Goal: Task Accomplishment & Management: Complete application form

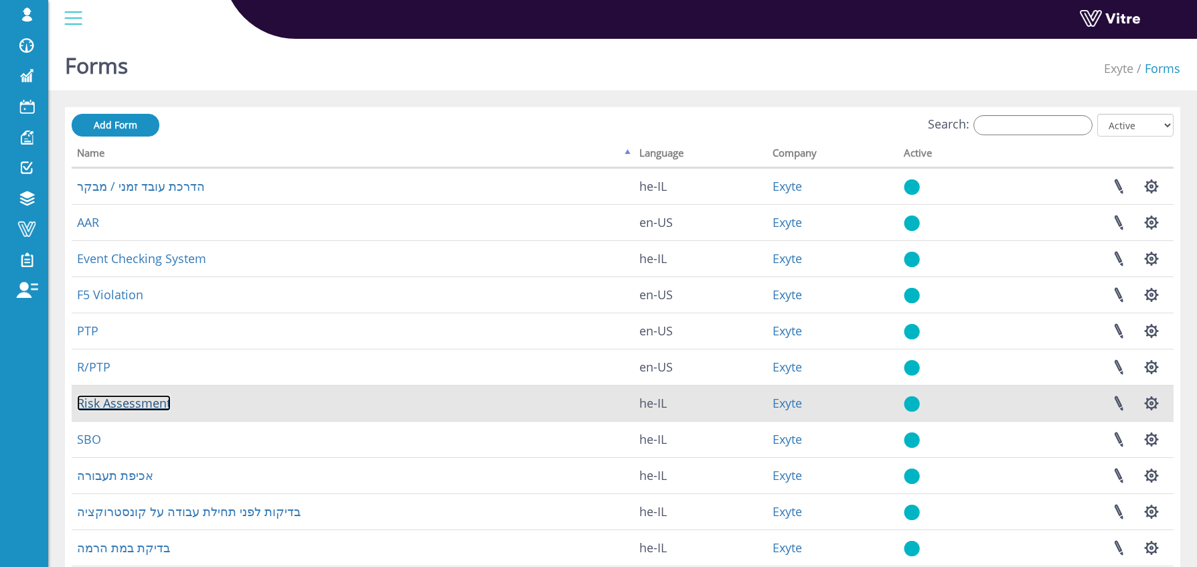
click at [141, 403] on link "Risk Assessment" at bounding box center [124, 403] width 94 height 16
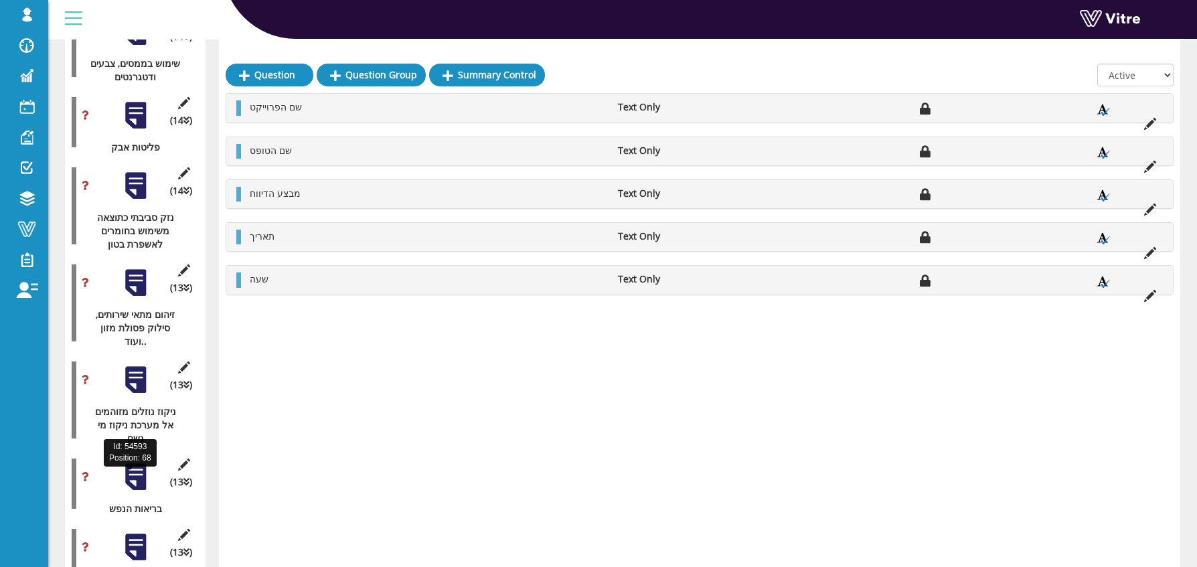
scroll to position [5784, 0]
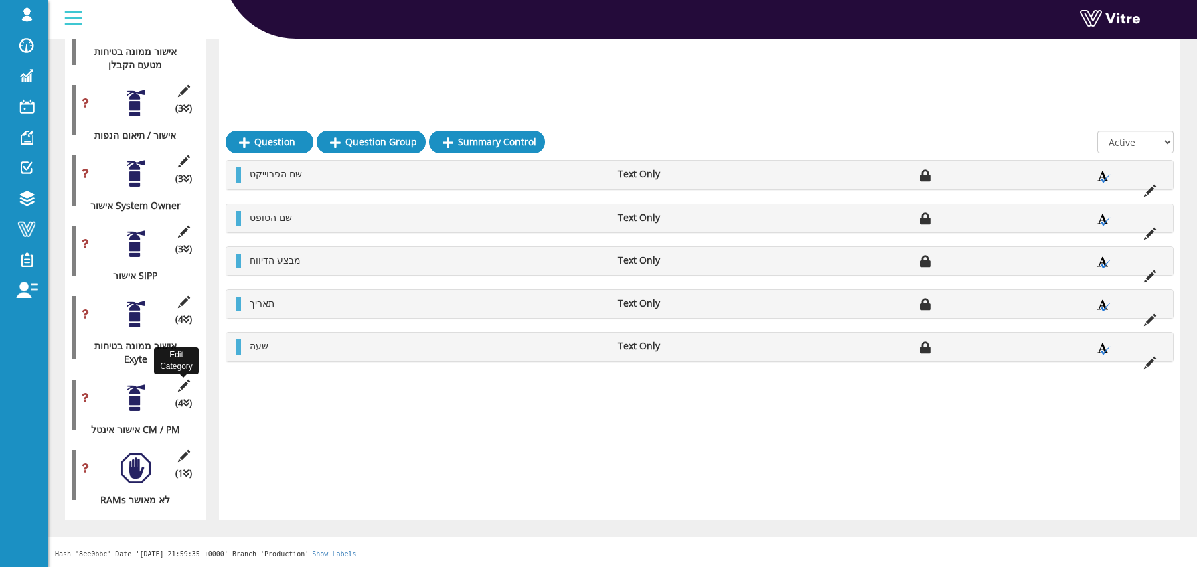
click at [183, 382] on icon at bounding box center [183, 386] width 17 height 12
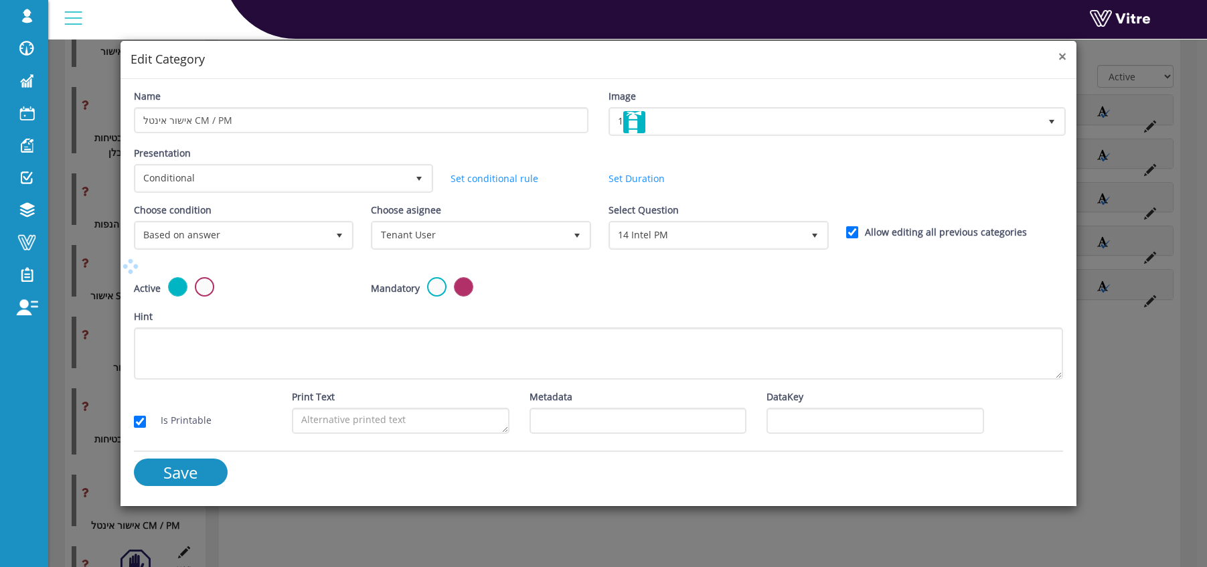
click at [1063, 58] on span "×" at bounding box center [1062, 56] width 8 height 19
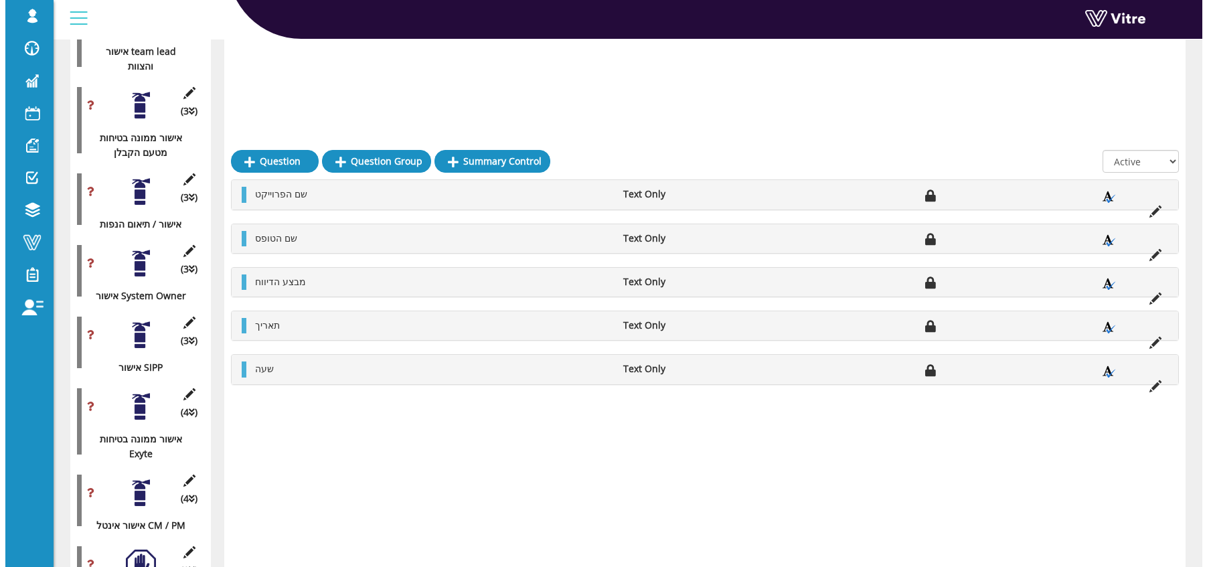
scroll to position [5958, 0]
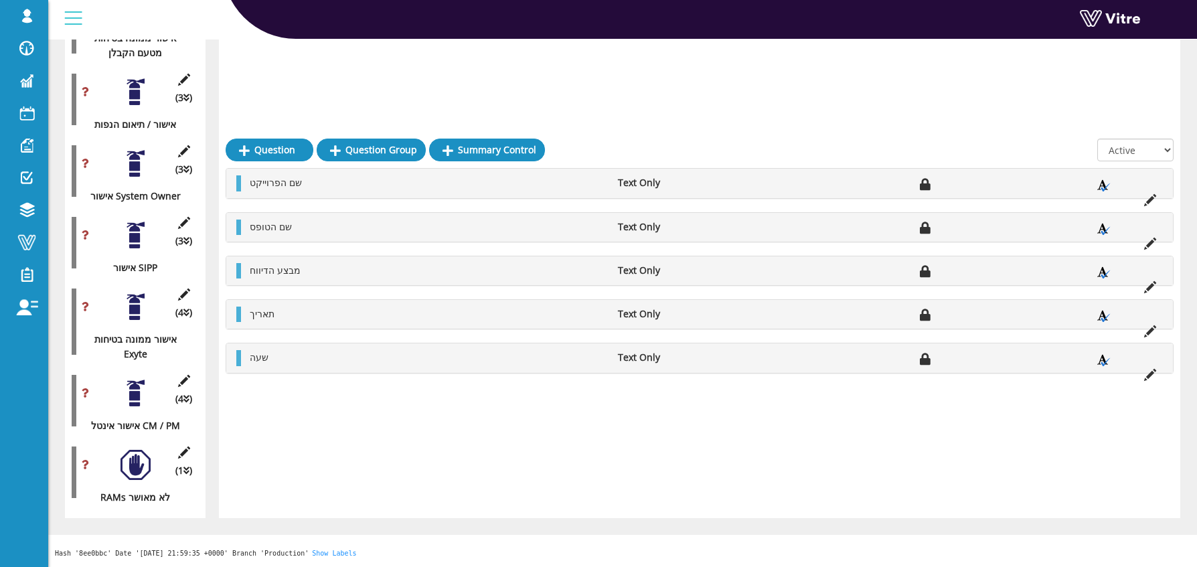
click at [137, 464] on div at bounding box center [135, 465] width 30 height 30
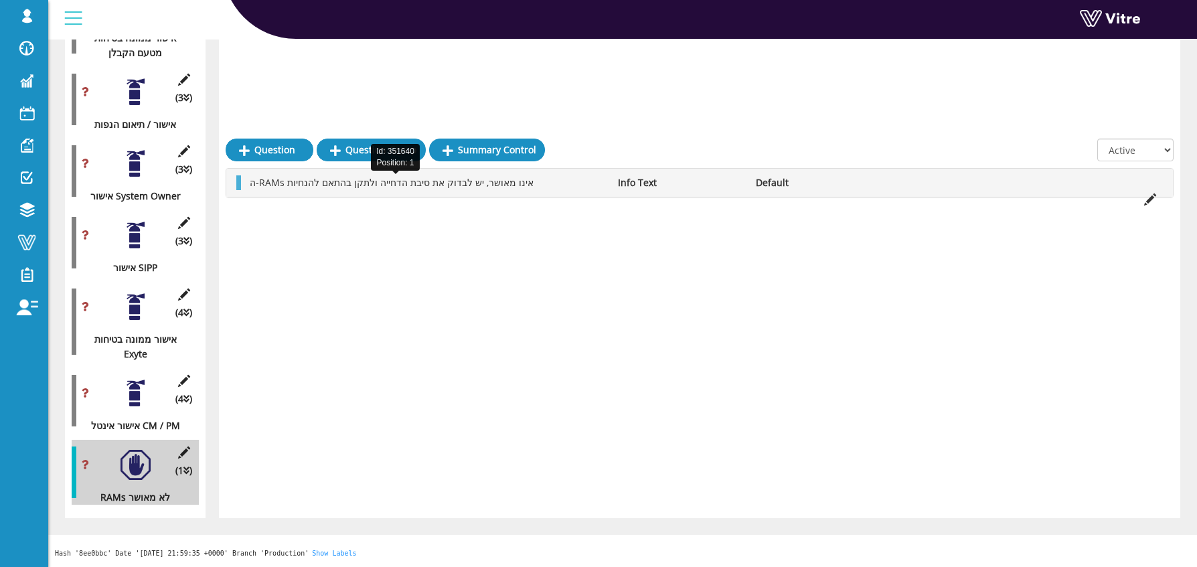
click at [501, 176] on span "ה-RAMs אינו מאושר, יש לבדוק את סיבת הדחייה ולתקן בהתאם להנחיות" at bounding box center [392, 182] width 284 height 13
click at [179, 452] on icon at bounding box center [183, 452] width 17 height 12
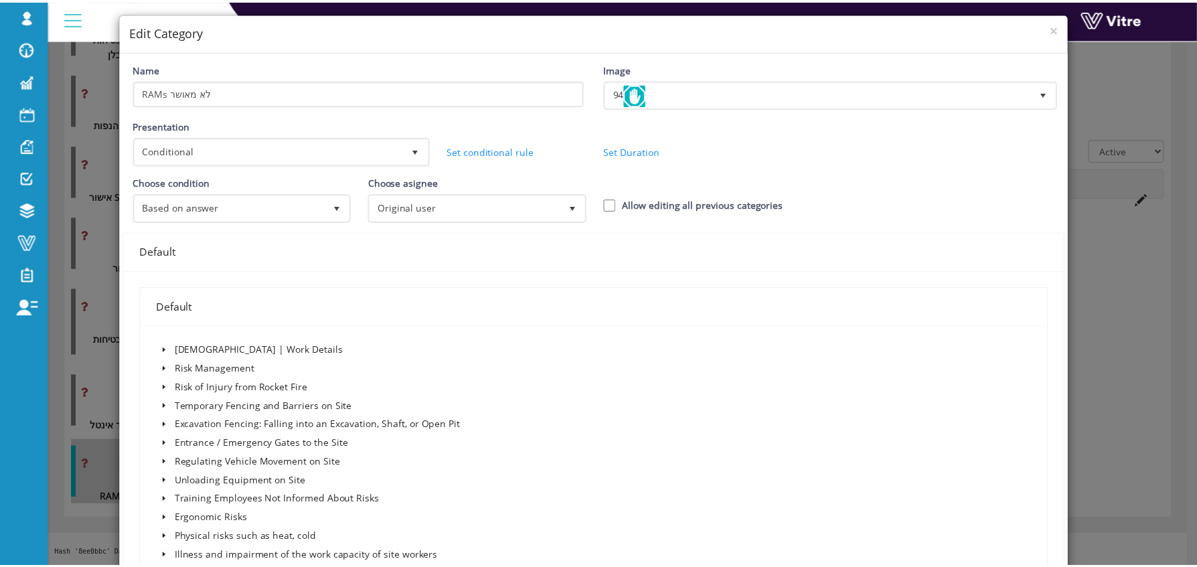
scroll to position [0, 0]
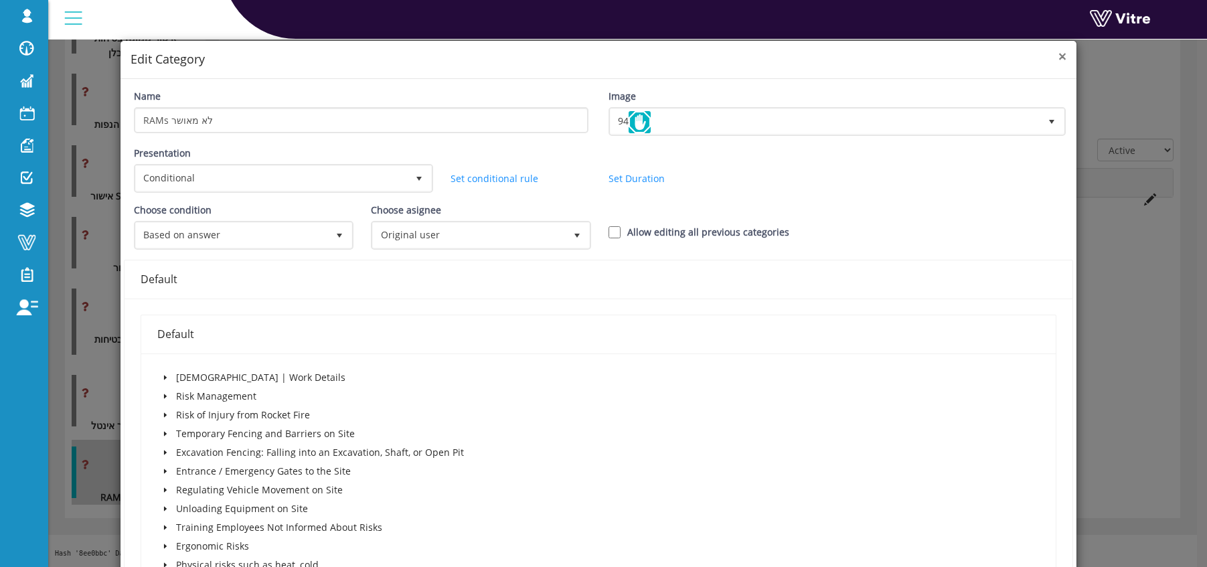
click at [1058, 60] on span "×" at bounding box center [1062, 56] width 8 height 19
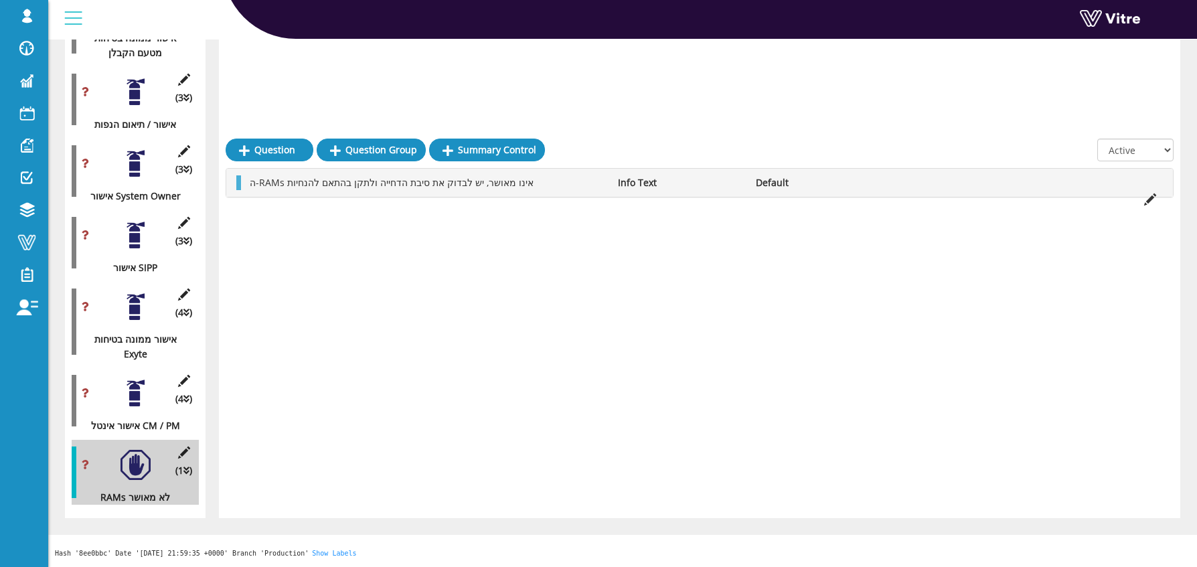
click at [131, 307] on div at bounding box center [135, 307] width 30 height 30
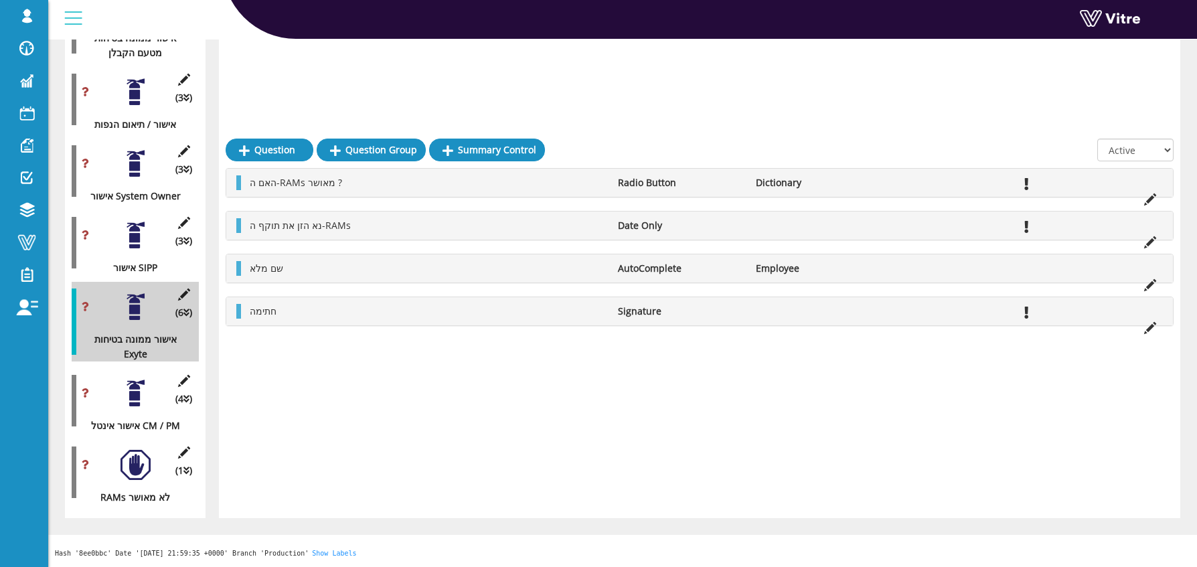
click at [131, 400] on div at bounding box center [135, 393] width 30 height 30
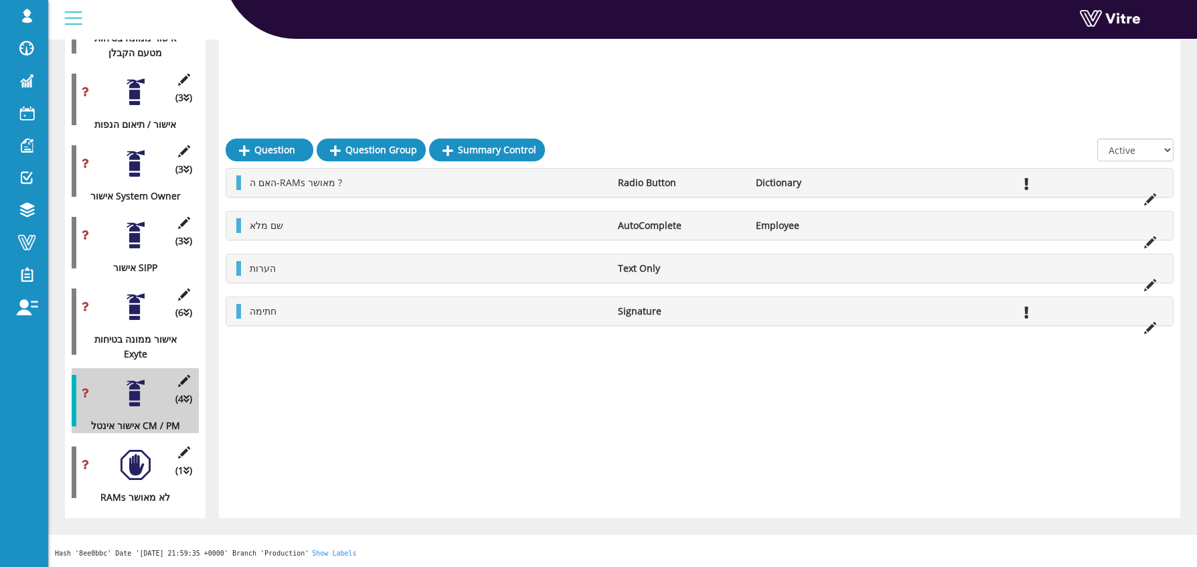
click at [137, 465] on div at bounding box center [135, 465] width 30 height 30
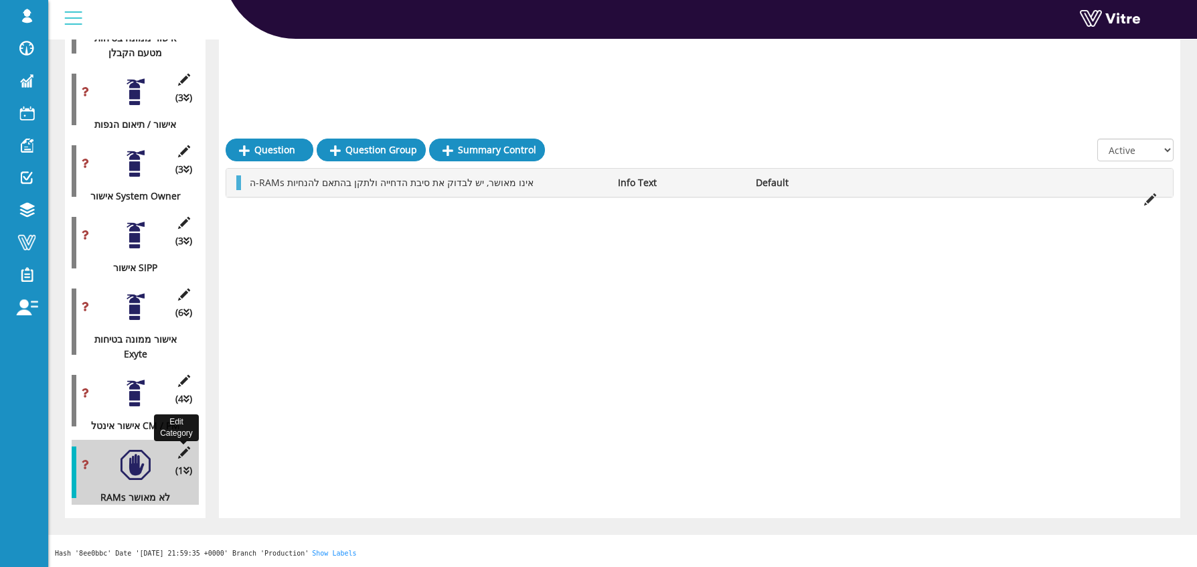
click at [186, 452] on icon at bounding box center [183, 452] width 17 height 12
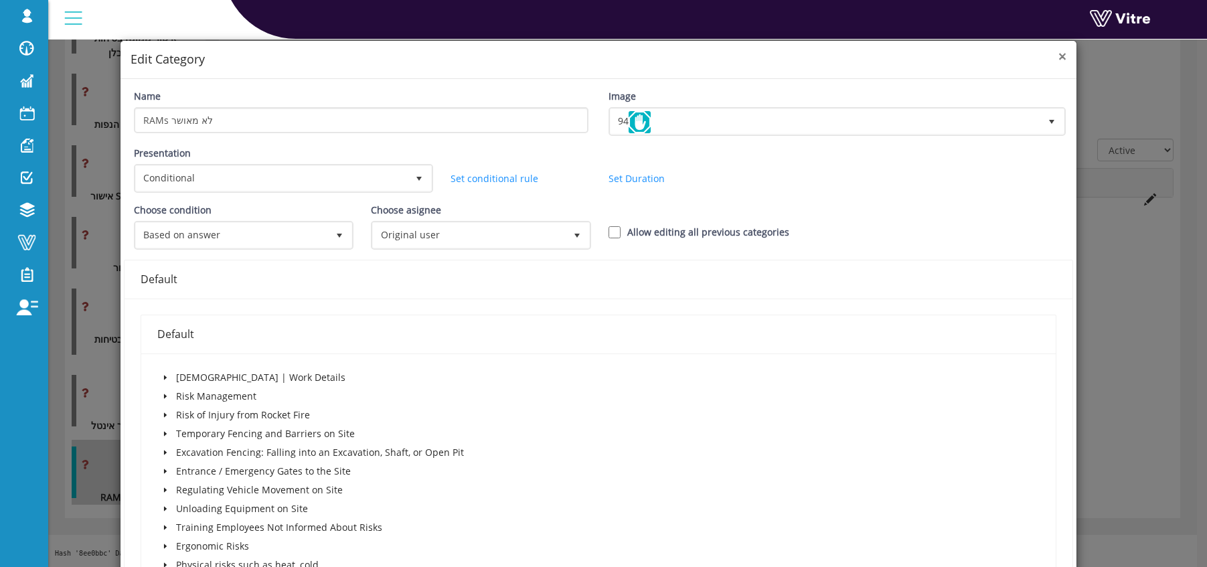
click at [1058, 56] on span "×" at bounding box center [1062, 56] width 8 height 19
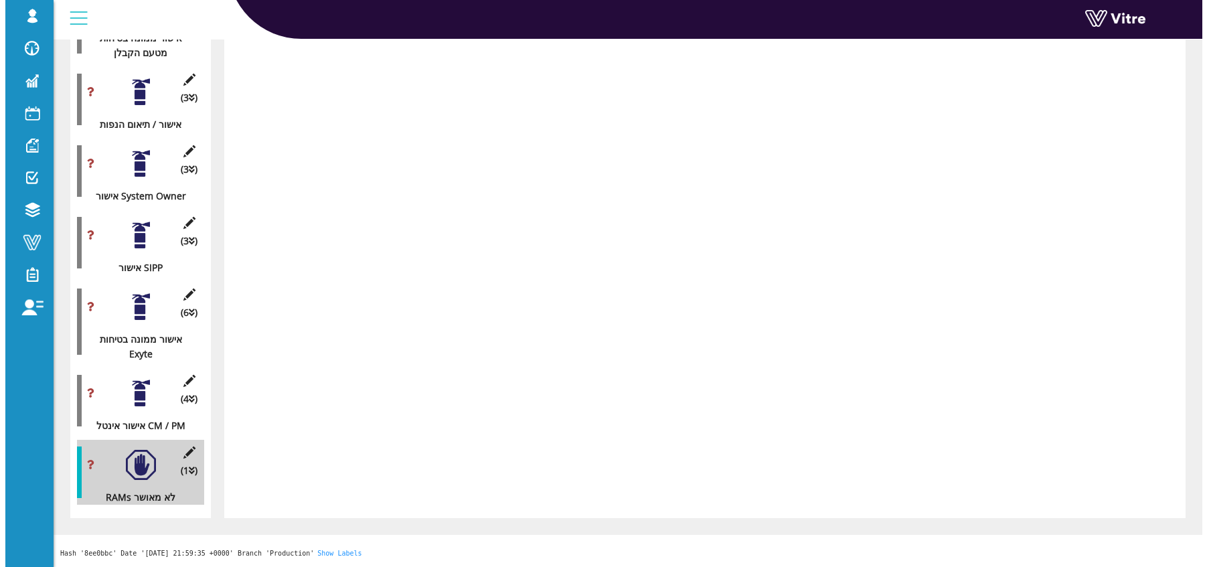
scroll to position [5958, 0]
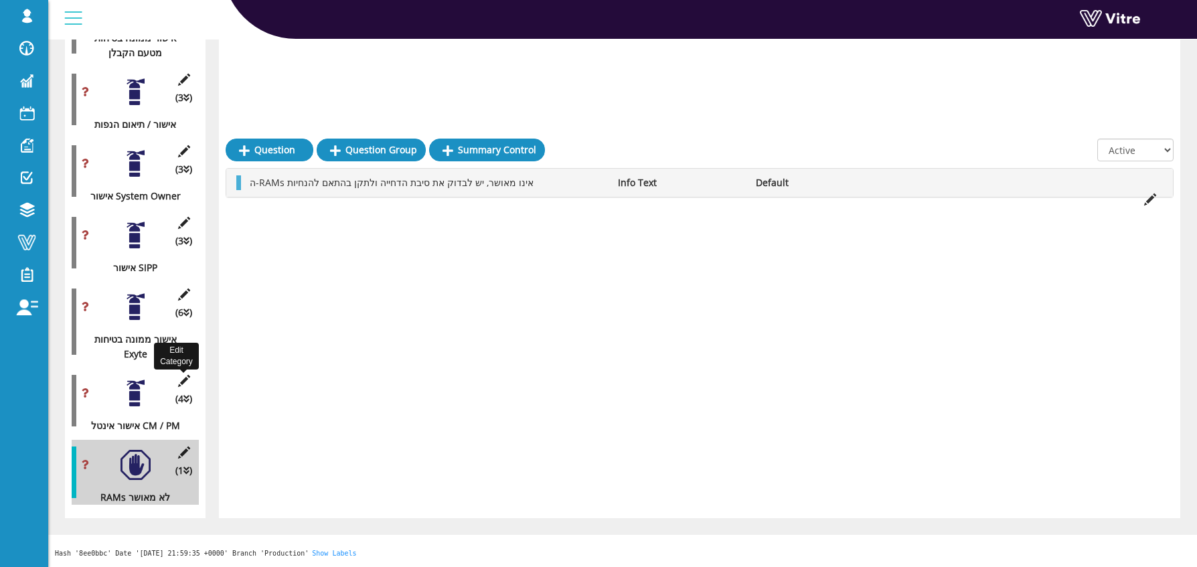
click at [183, 378] on icon at bounding box center [183, 381] width 17 height 12
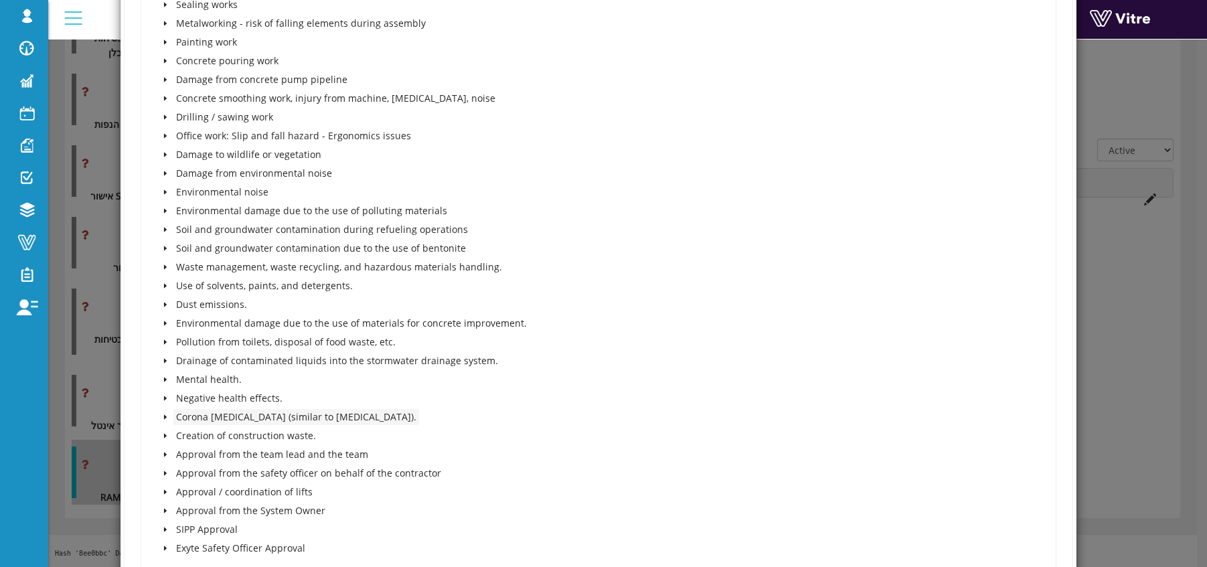
scroll to position [1463, 0]
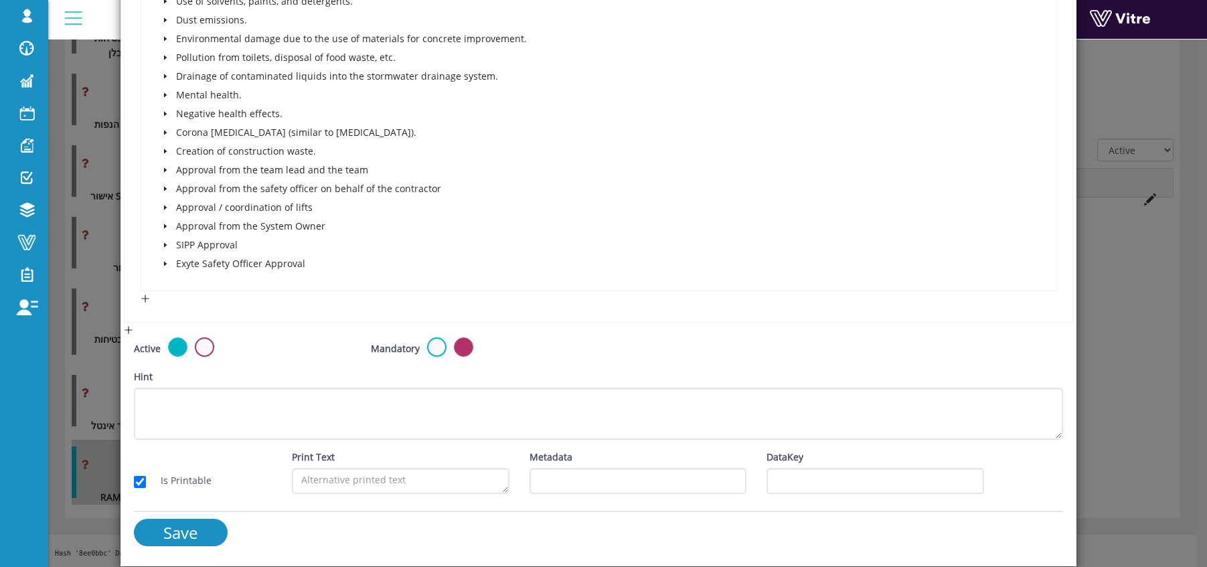
click at [167, 264] on icon "caret-down" at bounding box center [165, 263] width 7 height 7
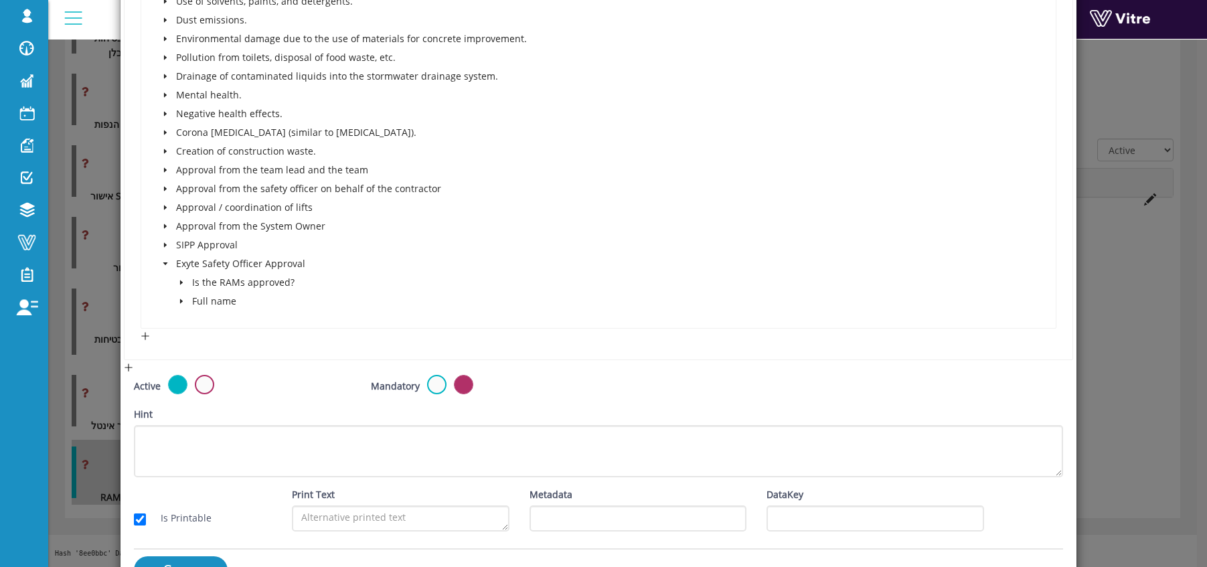
click at [186, 282] on span at bounding box center [181, 282] width 16 height 16
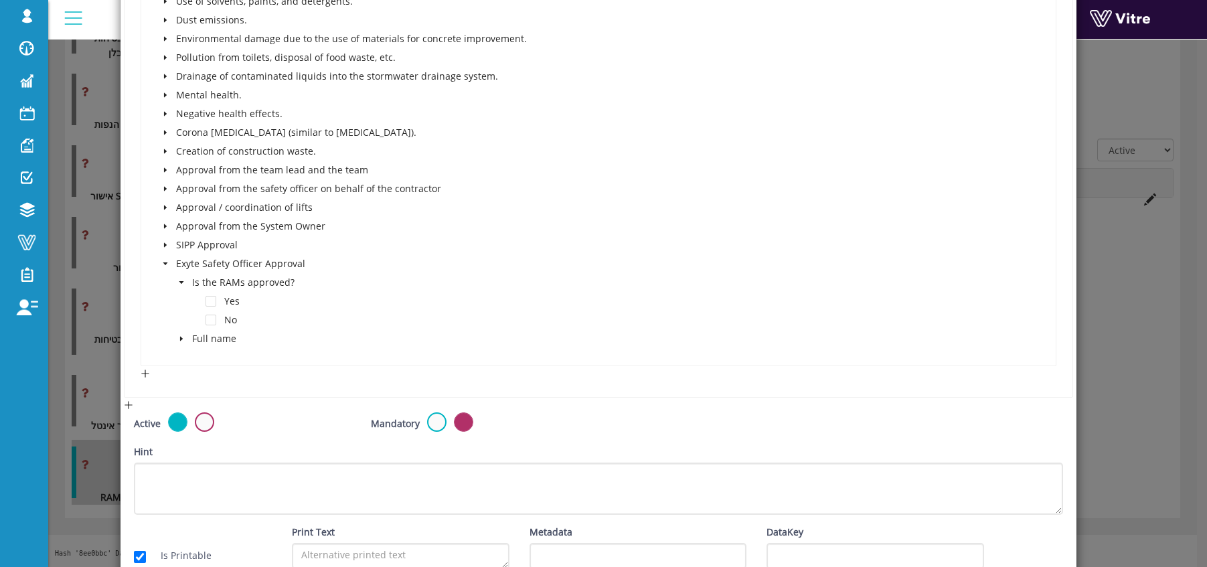
click at [180, 344] on span at bounding box center [181, 339] width 16 height 16
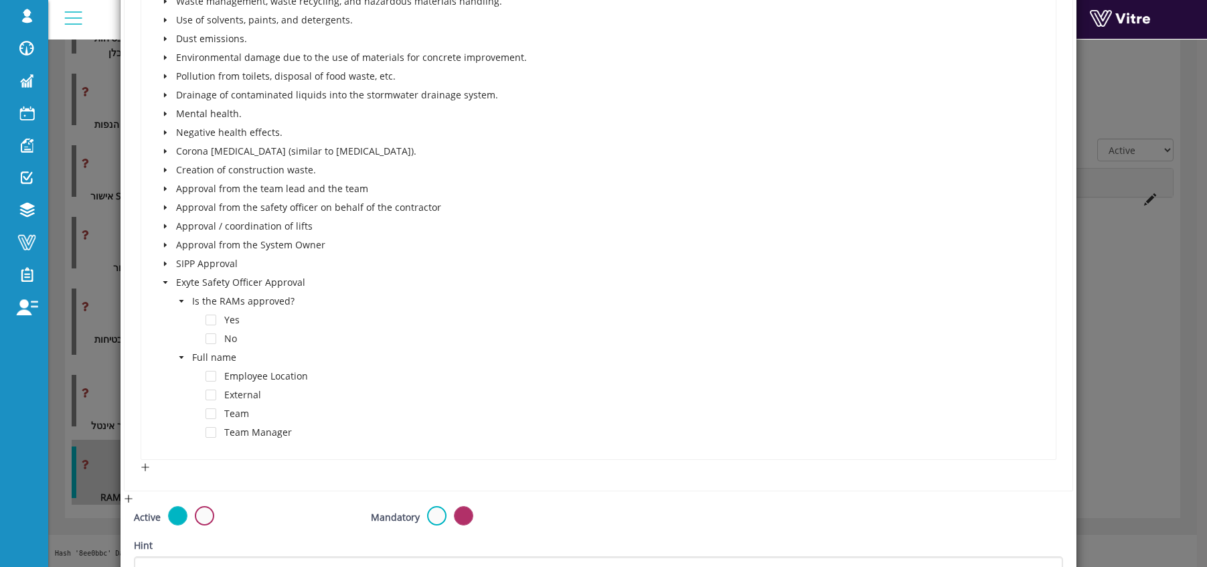
scroll to position [1613, 0]
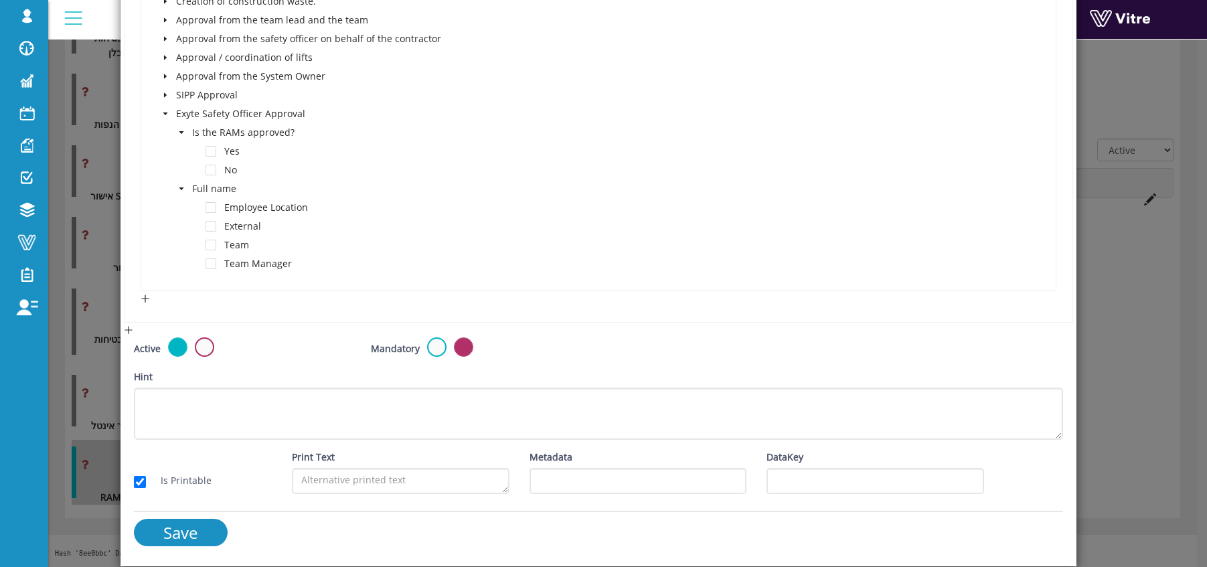
click at [164, 115] on icon "caret-down" at bounding box center [165, 113] width 7 height 7
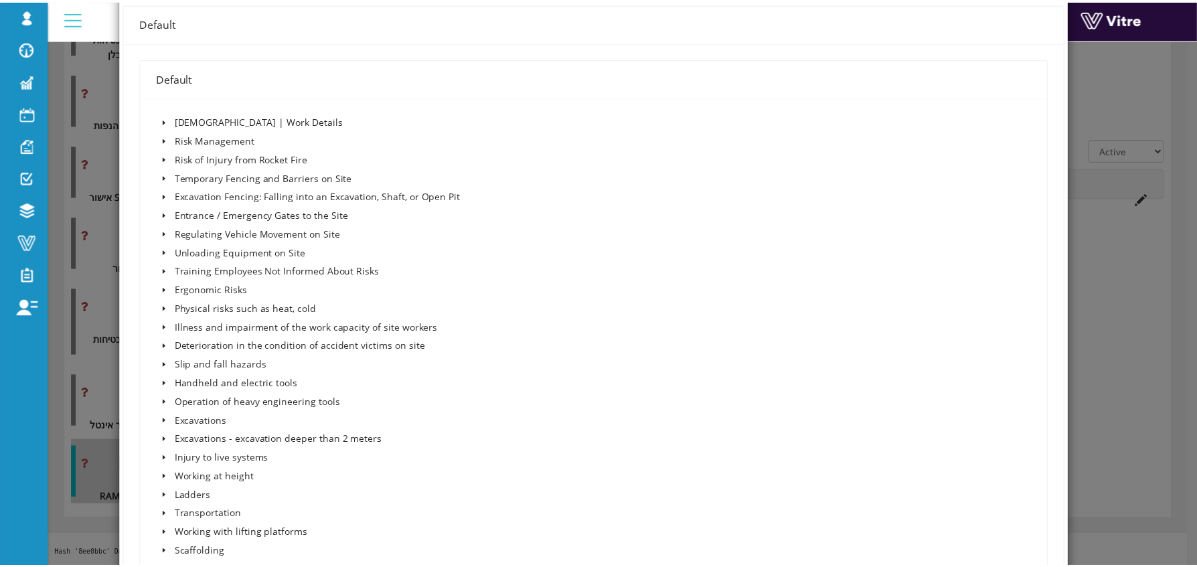
scroll to position [0, 0]
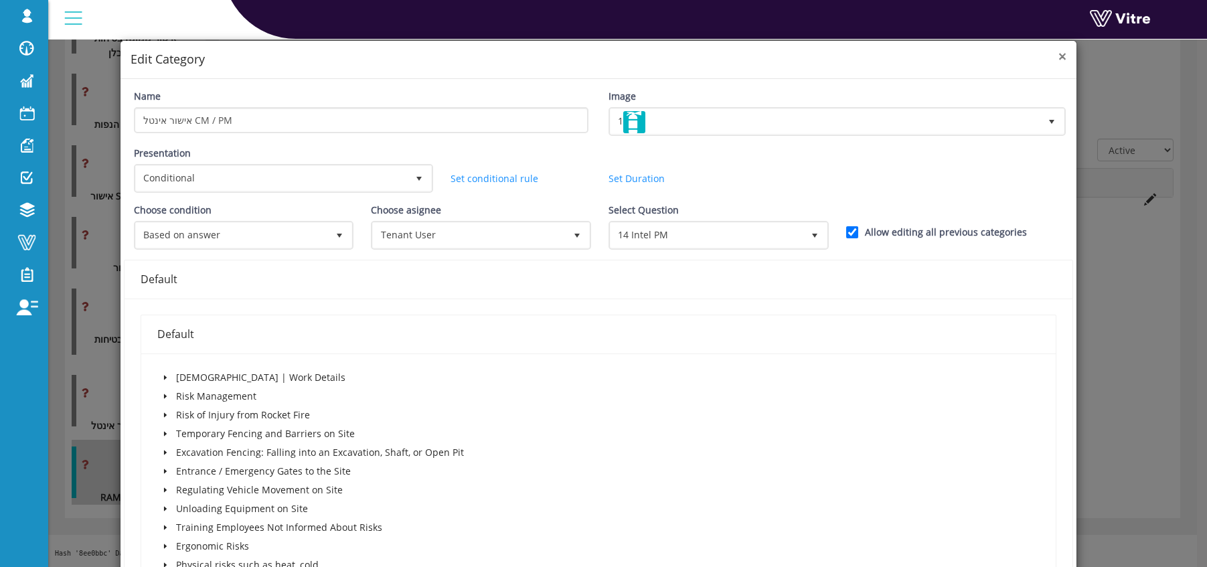
click at [1058, 56] on span "×" at bounding box center [1062, 56] width 8 height 19
